Goal: Information Seeking & Learning: Learn about a topic

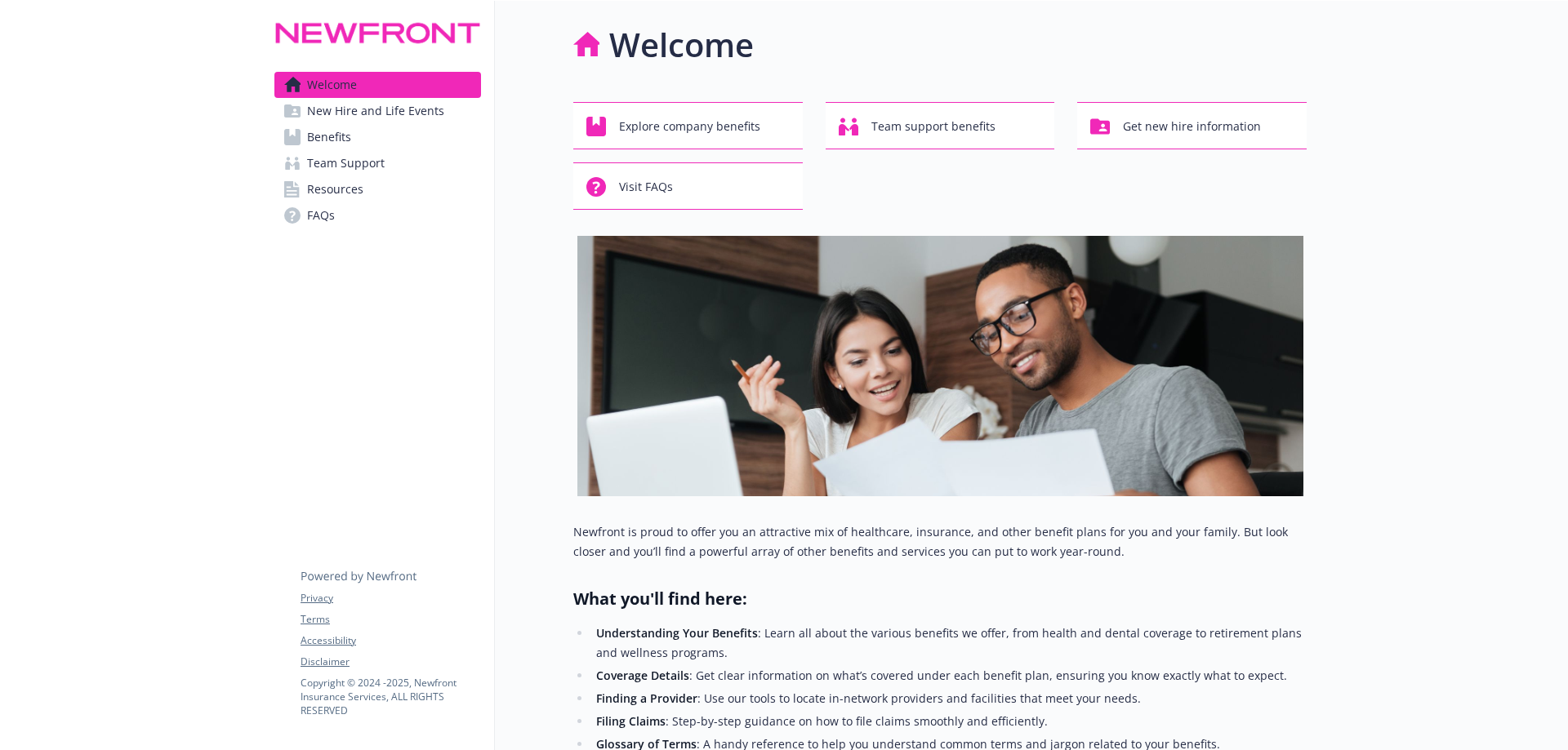
click at [374, 130] on link "Benefits" at bounding box center [377, 137] width 207 height 26
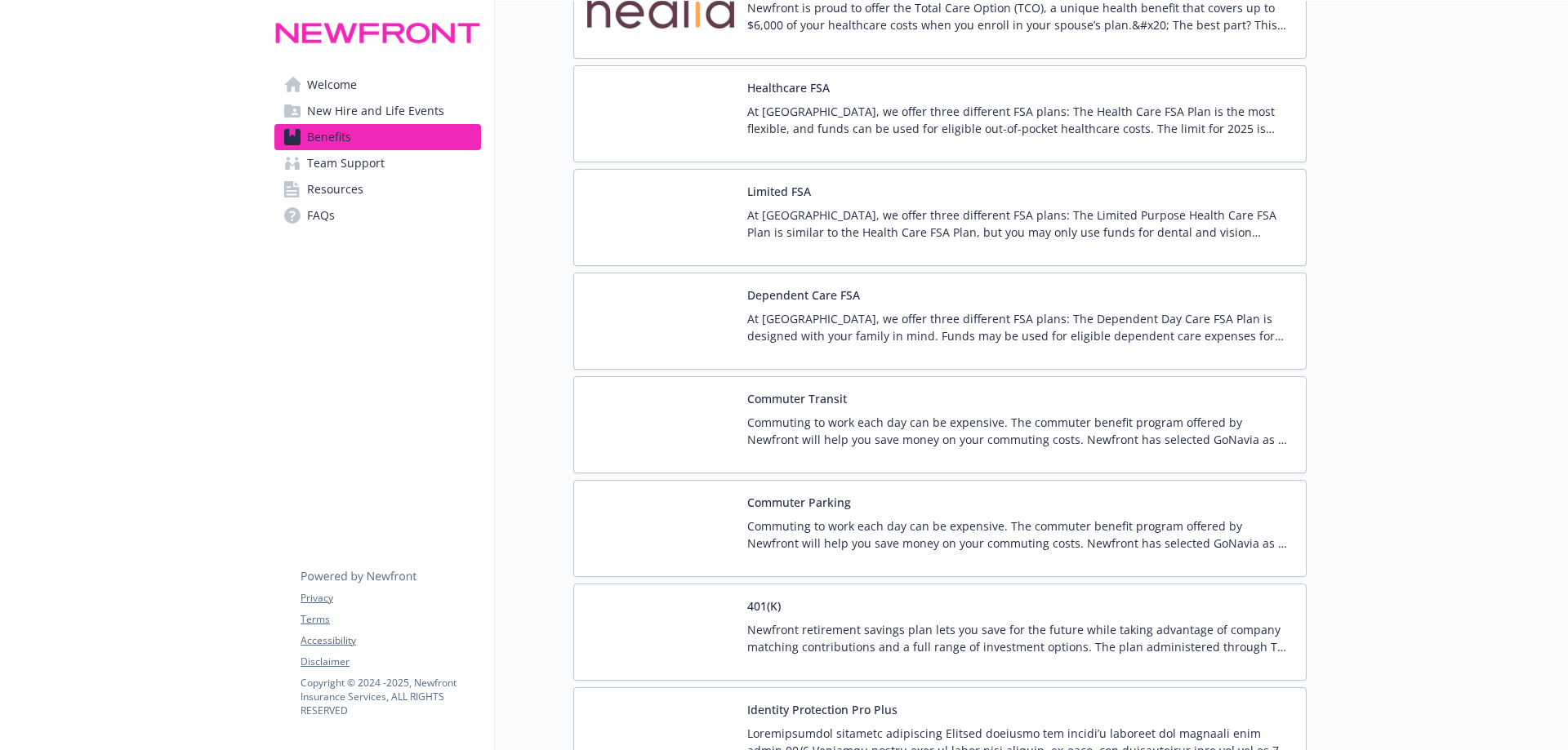
scroll to position [2590, 0]
